Goal: Task Accomplishment & Management: Use online tool/utility

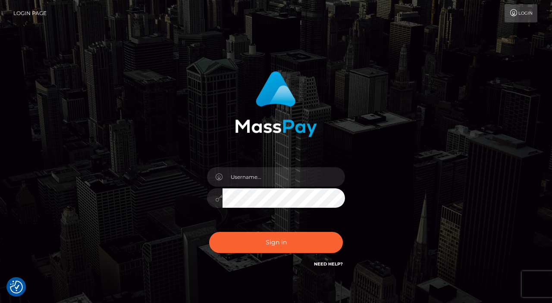
checkbox input "true"
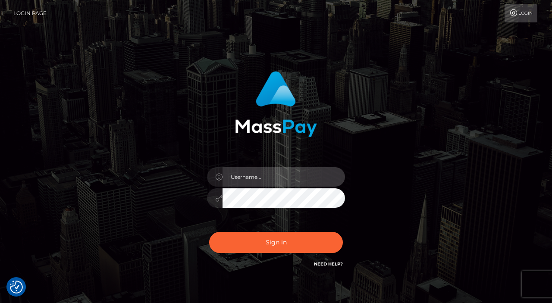
click at [267, 171] on input "text" at bounding box center [283, 176] width 122 height 19
type input "Edward"
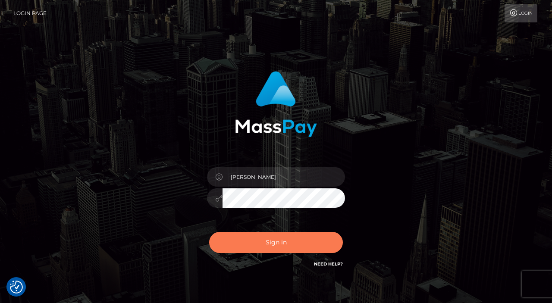
click at [290, 243] on button "Sign in" at bounding box center [276, 242] width 134 height 21
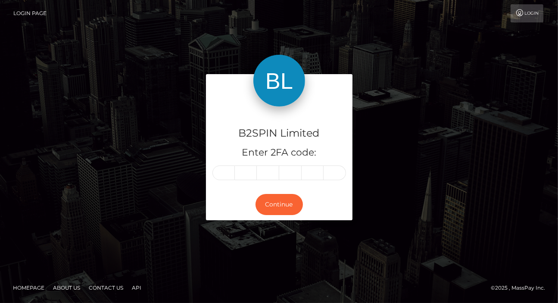
click at [218, 182] on div "B2SPIN Limited Enter 2FA code:" at bounding box center [279, 147] width 147 height 83
click at [221, 175] on input "text" at bounding box center [224, 173] width 22 height 15
paste input "4"
type input "4"
type input "6"
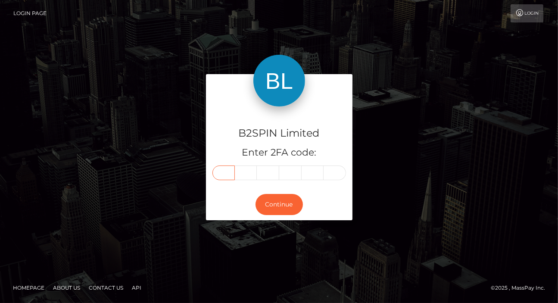
type input "2"
type input "0"
type input "1"
click at [278, 204] on button "Continue" at bounding box center [279, 204] width 47 height 21
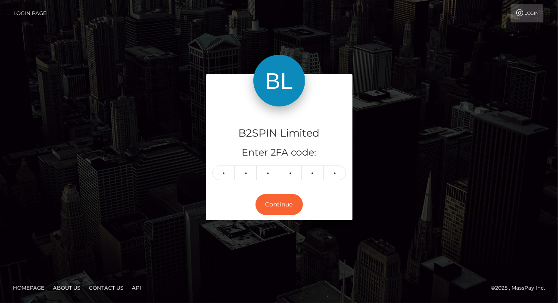
click at [360, 166] on div "B2SPIN Limited Enter 2FA code: 4 6 2 2 0 1 462201 Continue" at bounding box center [279, 151] width 491 height 155
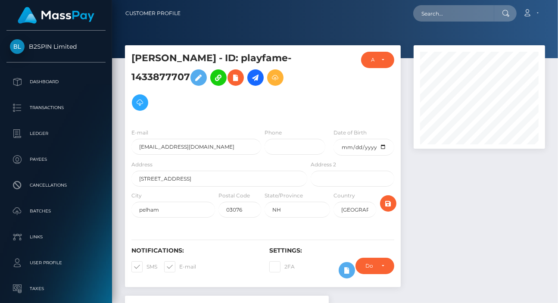
scroll to position [103, 131]
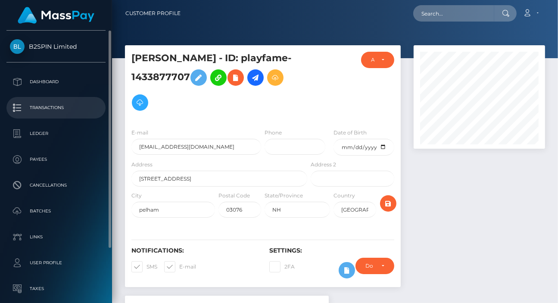
click at [47, 111] on p "Transactions" at bounding box center [56, 107] width 92 height 13
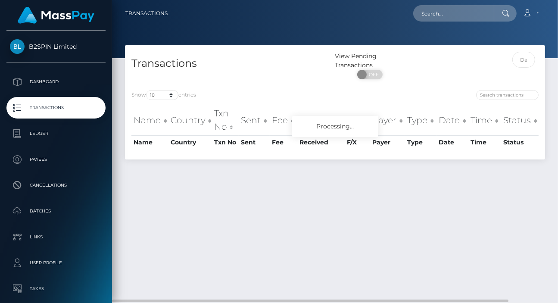
click at [166, 100] on div "Show 10 25 50 100 250 500 1,000 3,500 entries" at bounding box center [229, 96] width 197 height 12
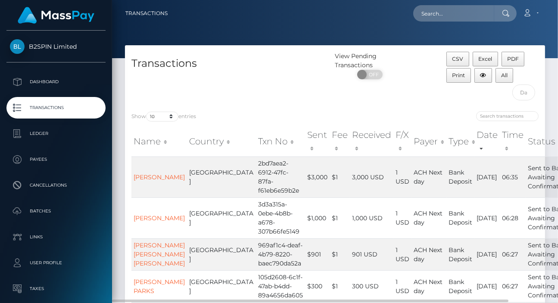
click at [166, 98] on div "Transactions" at bounding box center [230, 78] width 210 height 53
click at [166, 119] on select "10 25 50 100 250 500 1,000 3,500" at bounding box center [162, 117] width 32 height 10
select select "3500"
click at [147, 112] on select "10 25 50 100 250 500 1,000 3,500" at bounding box center [162, 117] width 32 height 10
click at [508, 118] on input "search" at bounding box center [507, 116] width 63 height 10
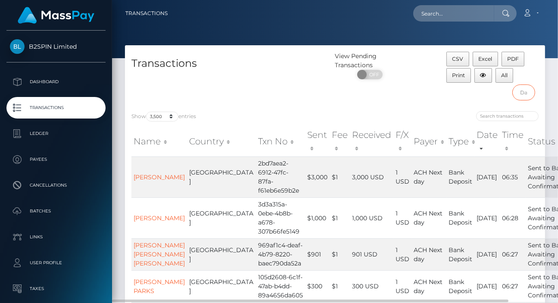
click at [524, 94] on input "text" at bounding box center [524, 92] width 23 height 16
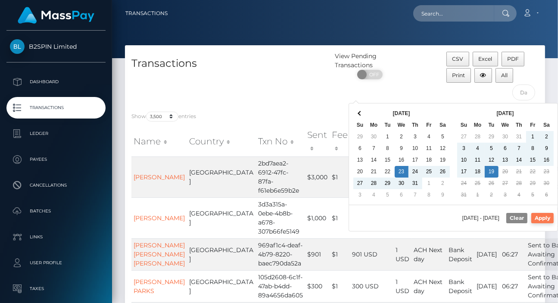
click at [548, 216] on button "Apply" at bounding box center [542, 218] width 22 height 10
type input "07/23/2025 - 08/19/2025"
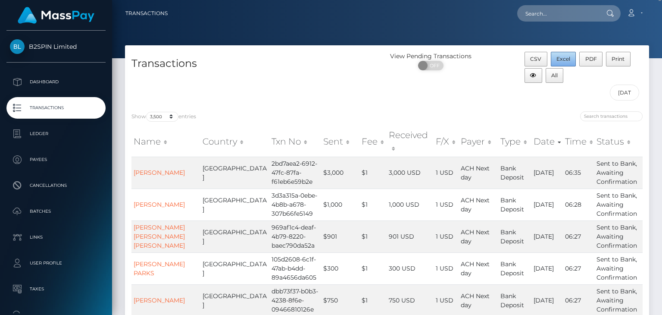
click at [558, 54] on button "Excel" at bounding box center [563, 59] width 25 height 15
